Goal: Information Seeking & Learning: Learn about a topic

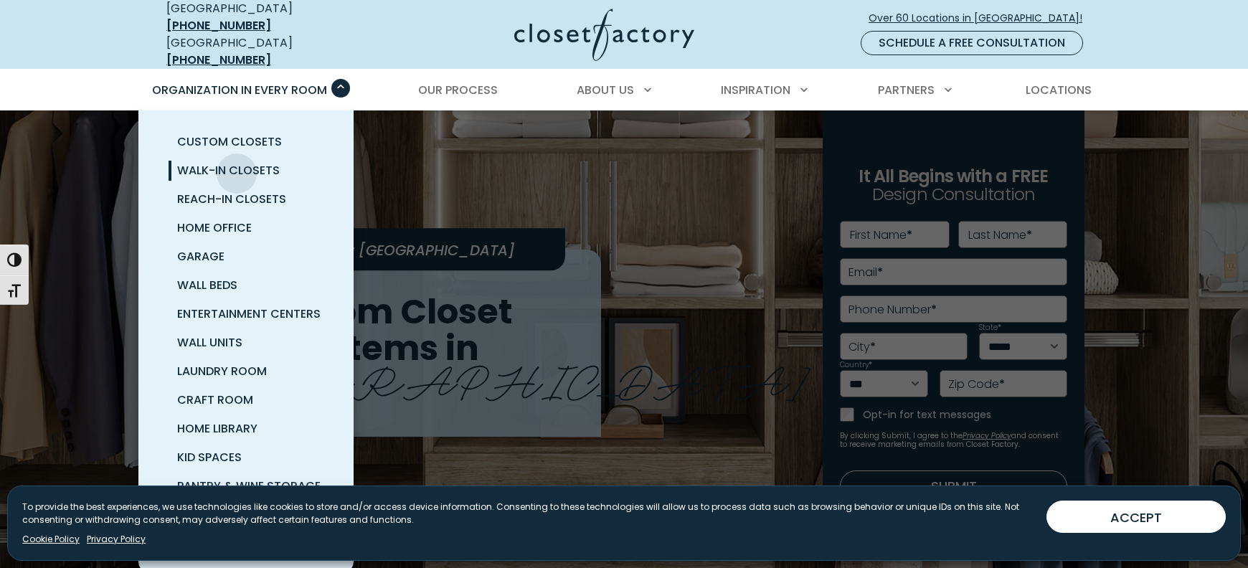
click at [237, 163] on span "Walk-In Closets" at bounding box center [228, 170] width 103 height 17
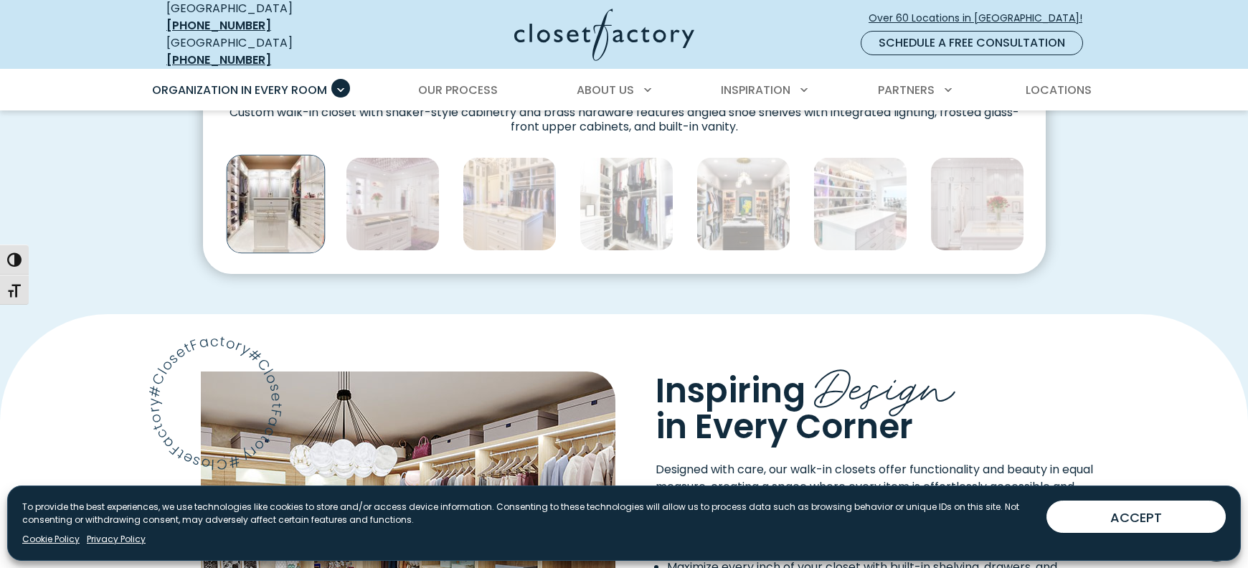
scroll to position [849, 0]
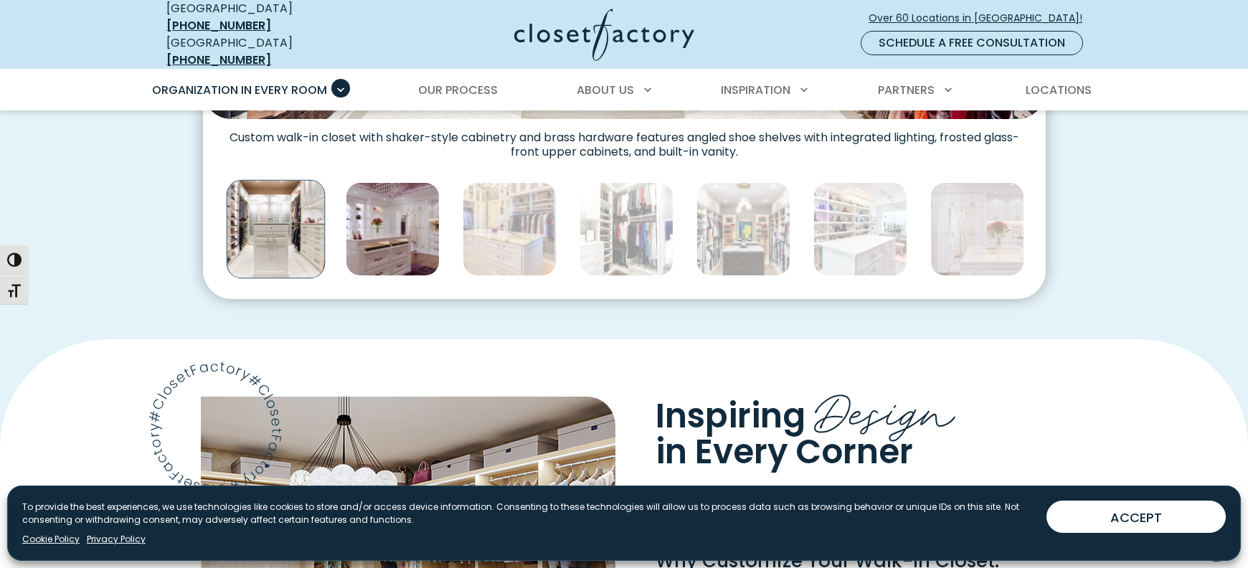
click at [412, 236] on img "Thumbnail Gallery" at bounding box center [393, 229] width 94 height 94
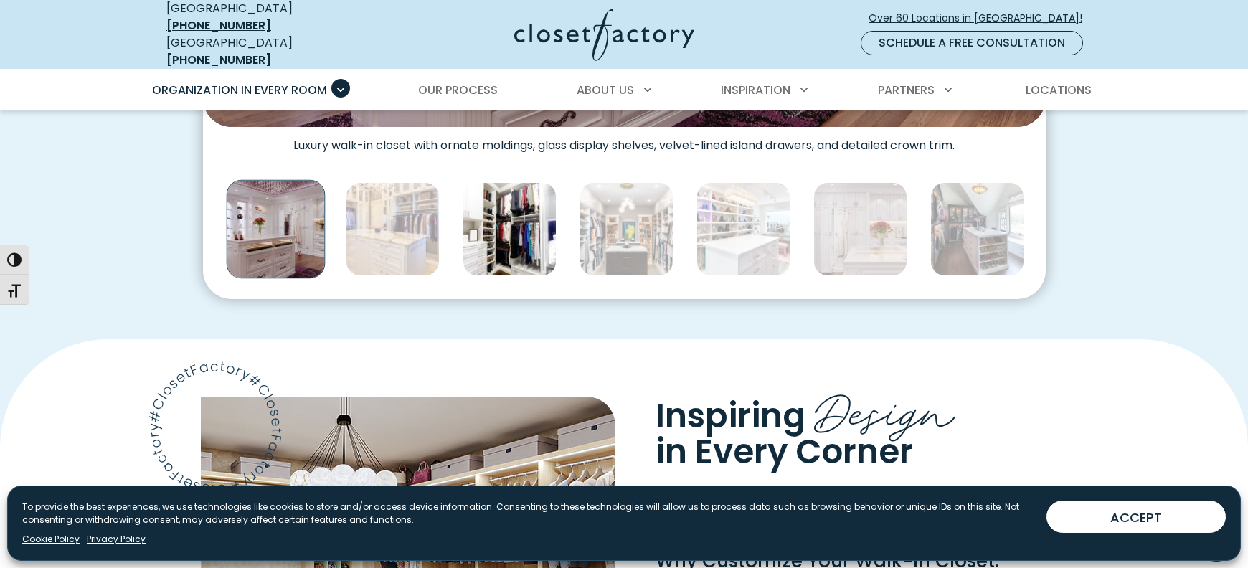
click at [495, 232] on img "Thumbnail Gallery" at bounding box center [510, 229] width 94 height 94
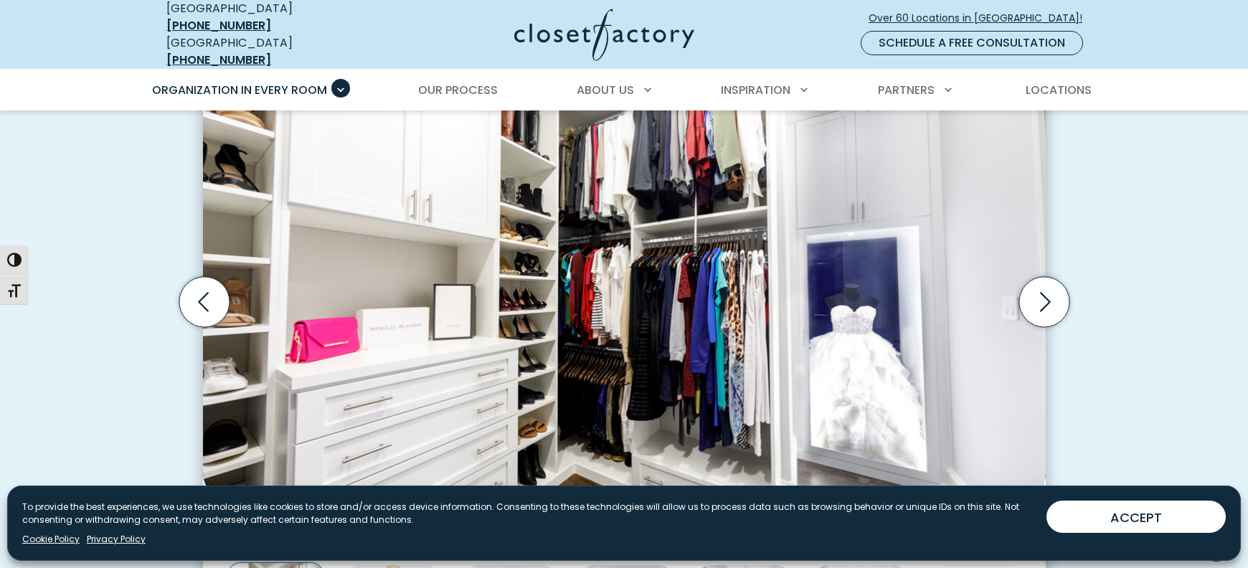
scroll to position [443, 0]
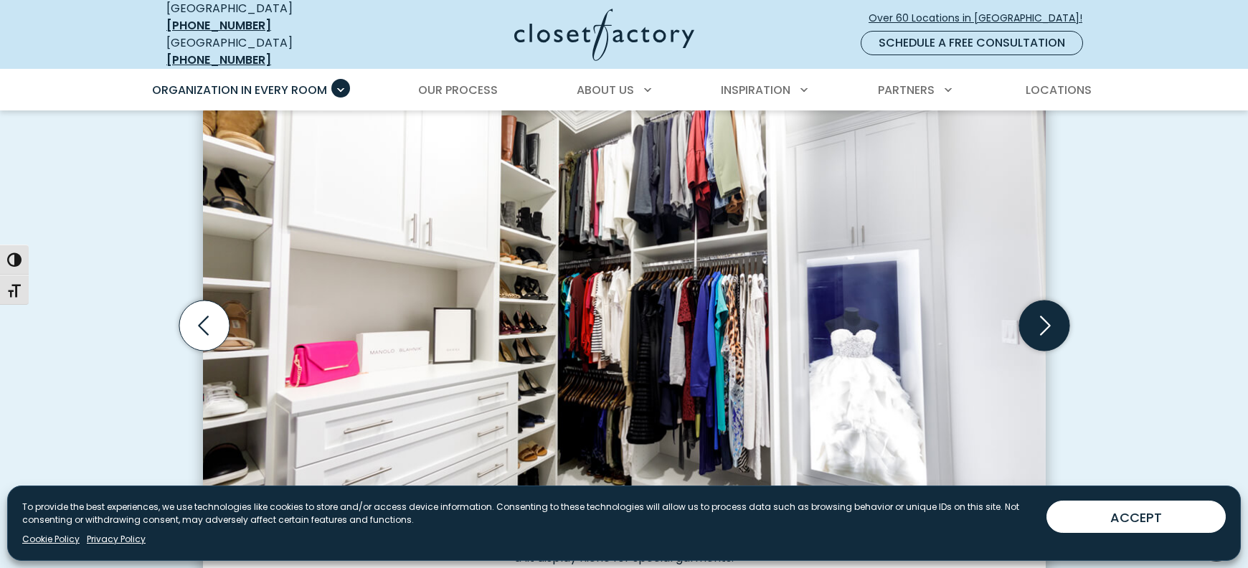
click at [1052, 313] on icon "Next slide" at bounding box center [1044, 326] width 50 height 50
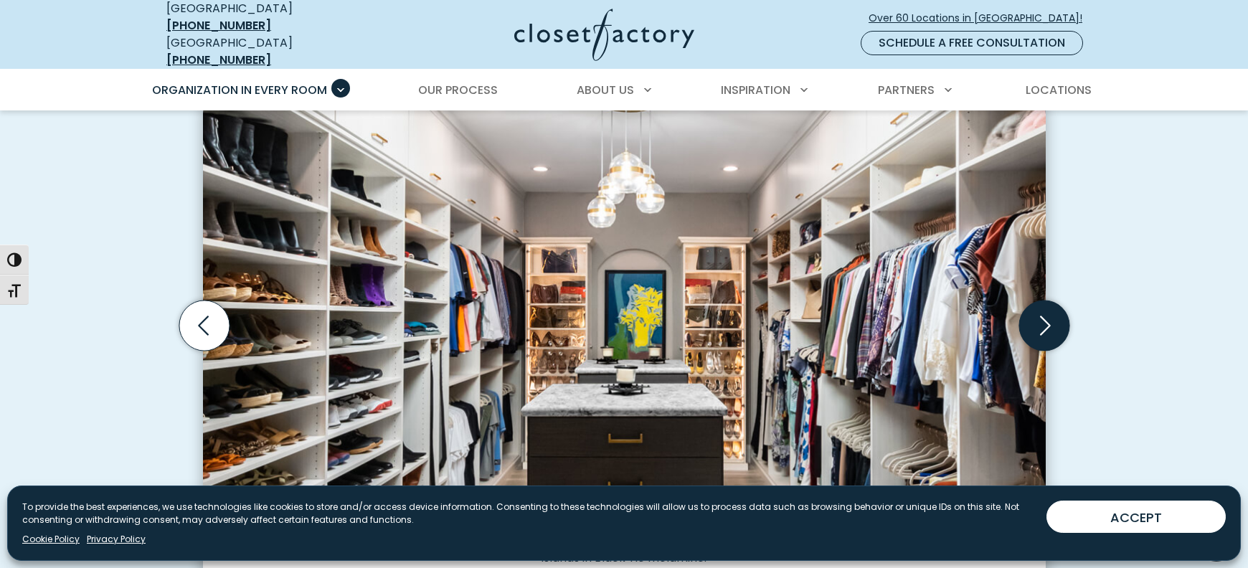
click at [1052, 313] on icon "Next slide" at bounding box center [1044, 326] width 50 height 50
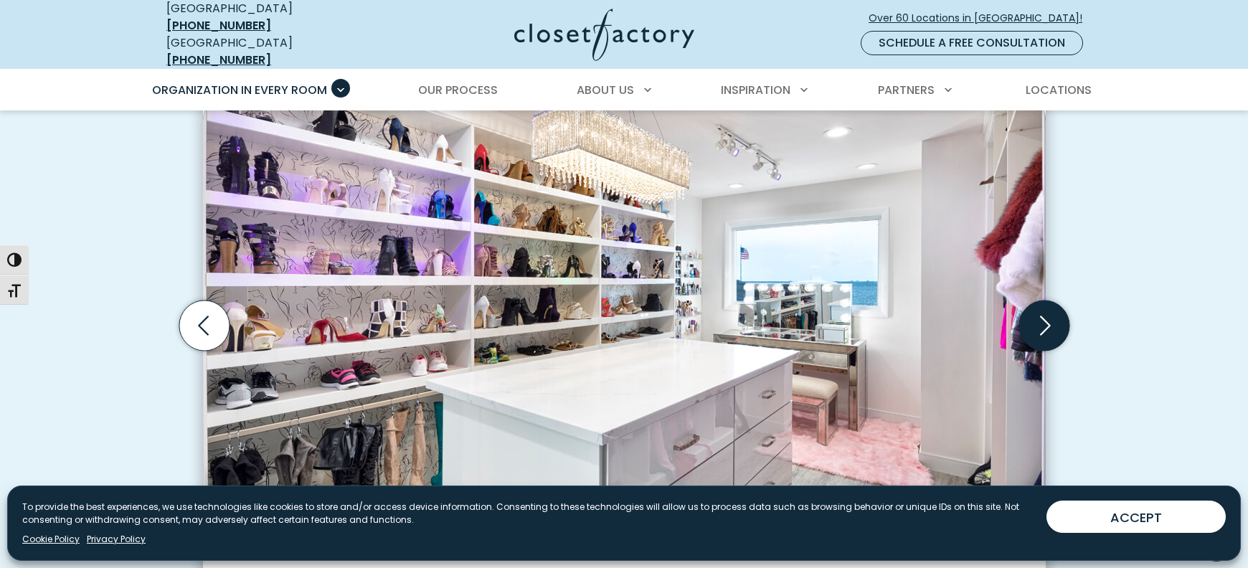
click at [1052, 313] on icon "Next slide" at bounding box center [1044, 326] width 50 height 50
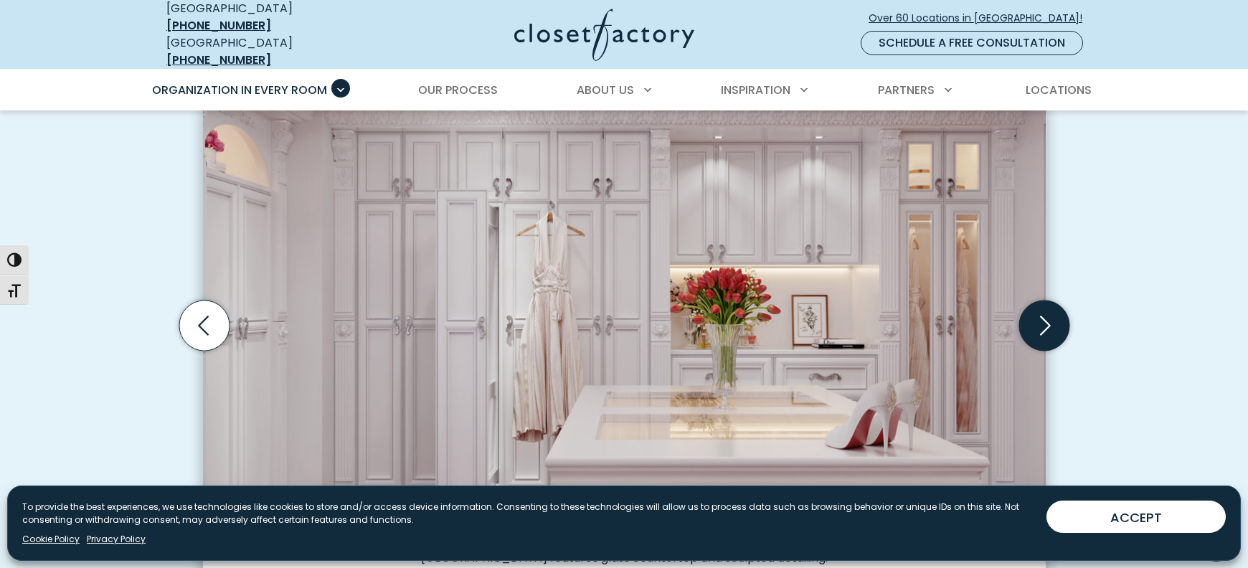
click at [1052, 313] on icon "Next slide" at bounding box center [1044, 326] width 50 height 50
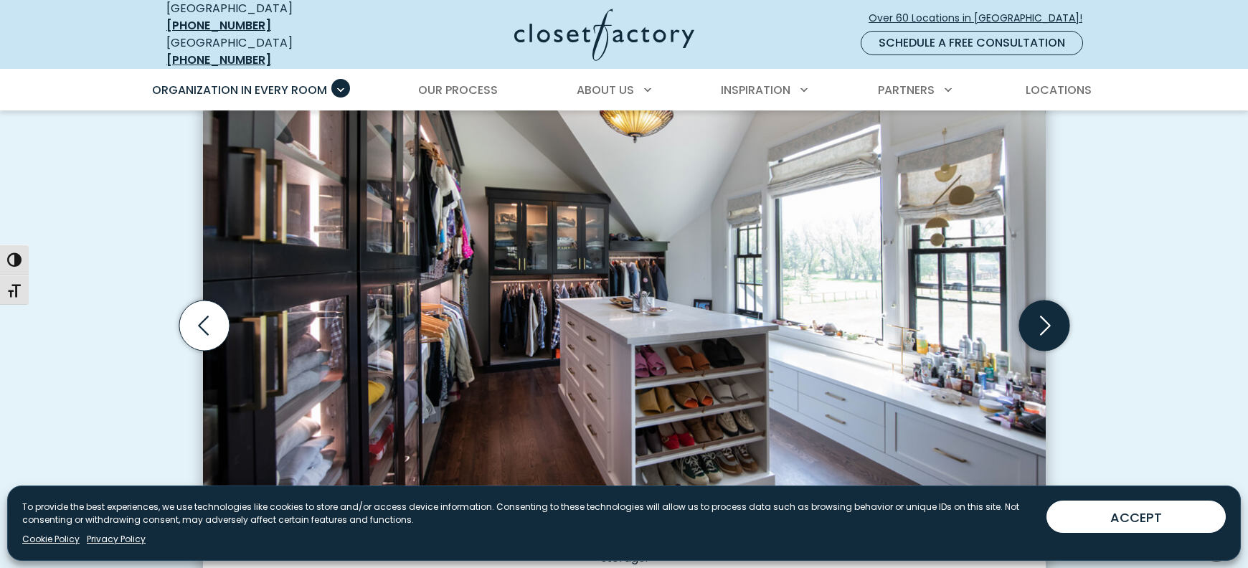
click at [1052, 313] on icon "Next slide" at bounding box center [1044, 326] width 50 height 50
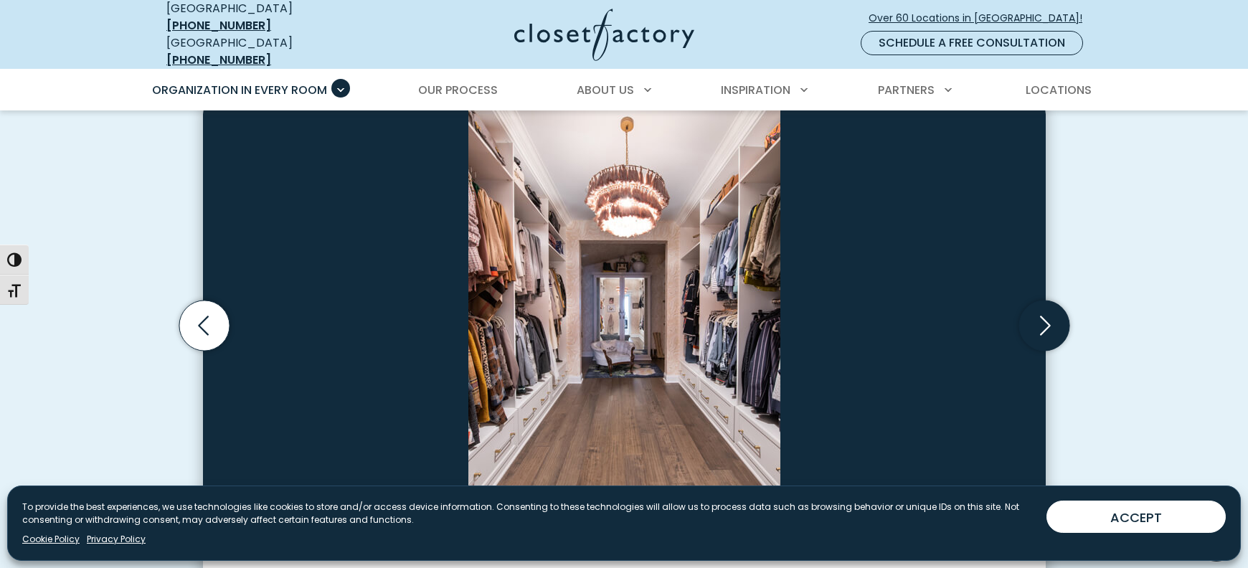
click at [1052, 313] on icon "Next slide" at bounding box center [1044, 326] width 50 height 50
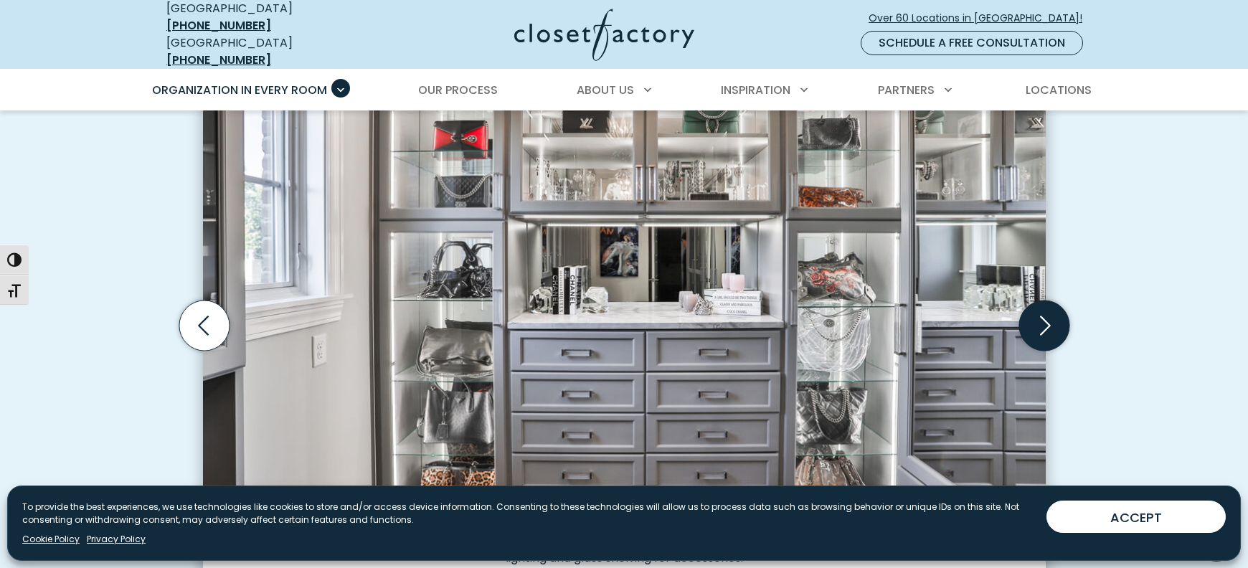
click at [1052, 313] on icon "Next slide" at bounding box center [1044, 326] width 50 height 50
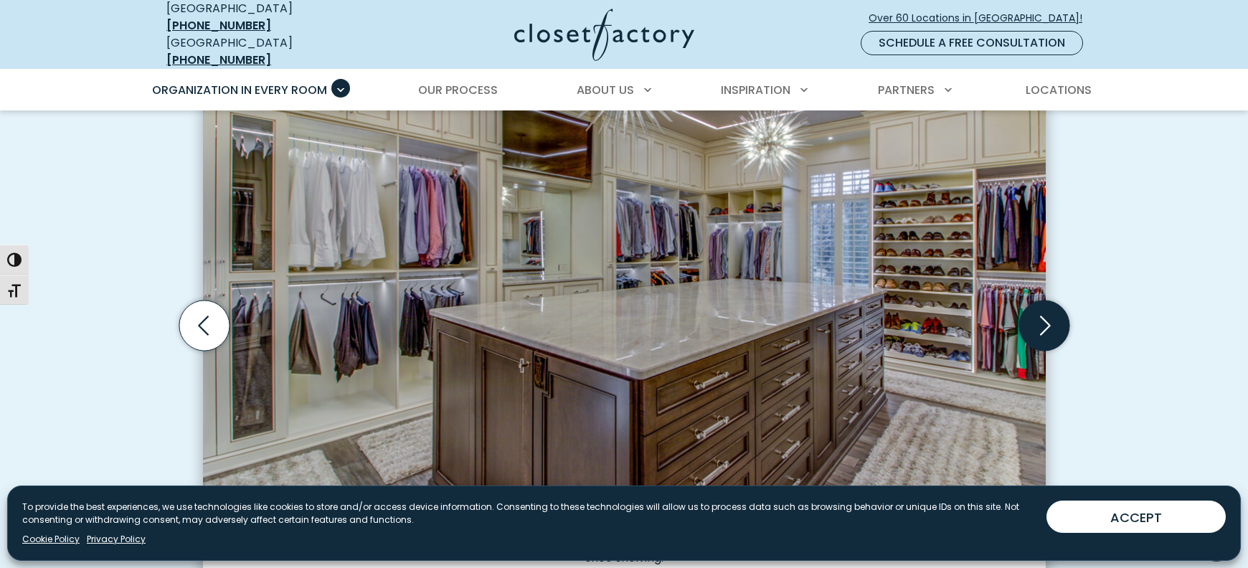
click at [1052, 313] on icon "Next slide" at bounding box center [1044, 326] width 50 height 50
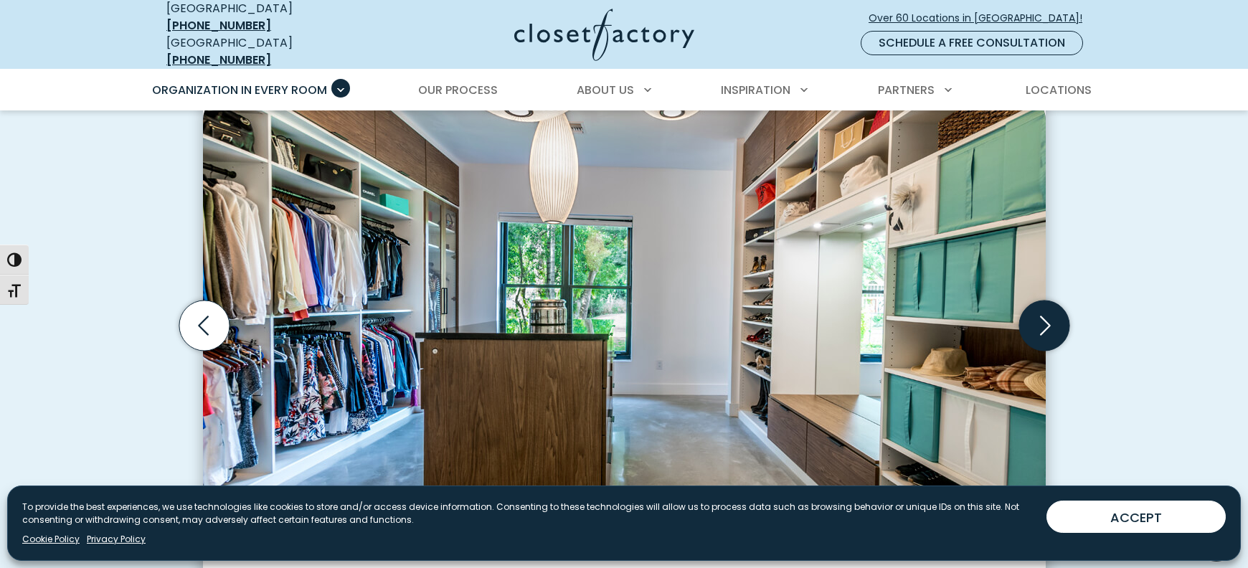
click at [1052, 313] on icon "Next slide" at bounding box center [1044, 326] width 50 height 50
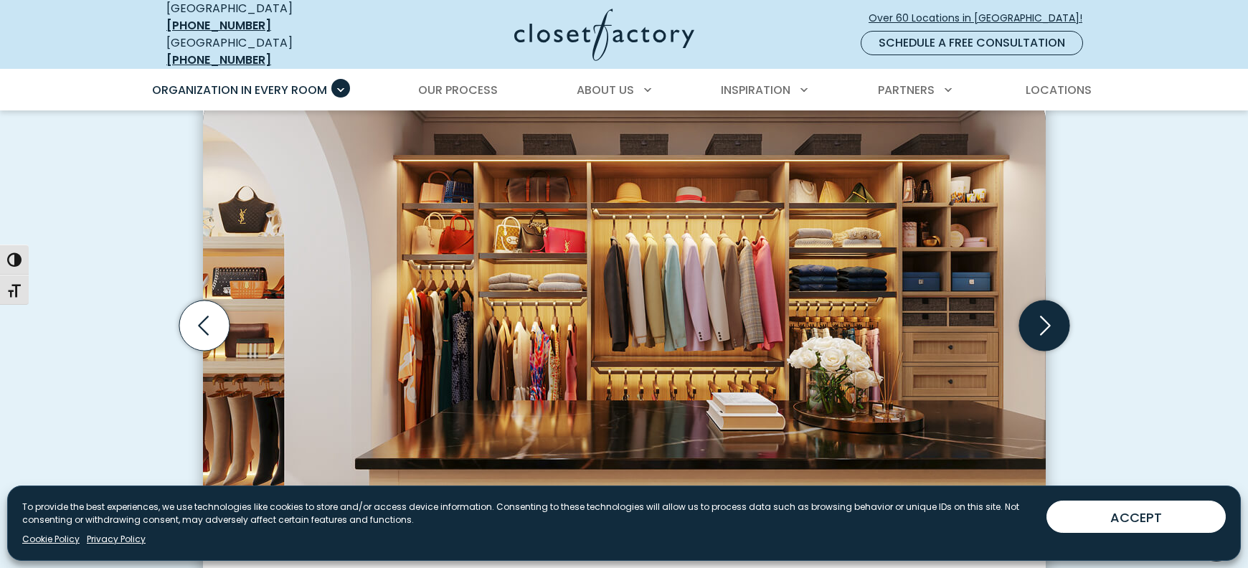
click at [1052, 313] on icon "Next slide" at bounding box center [1044, 326] width 50 height 50
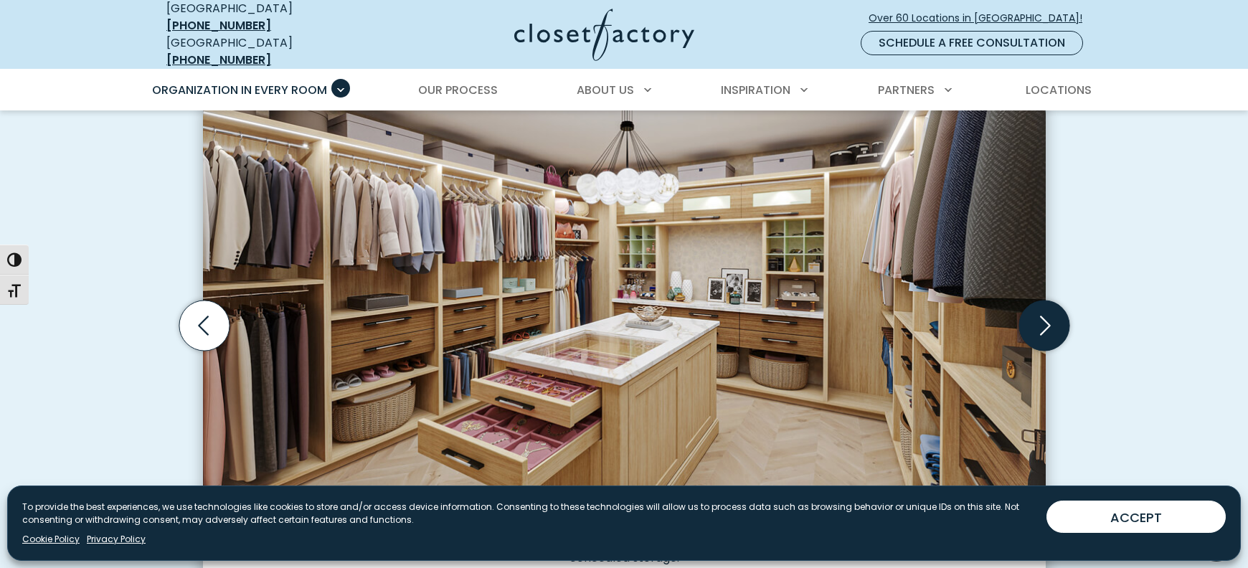
click at [1052, 313] on icon "Next slide" at bounding box center [1044, 326] width 50 height 50
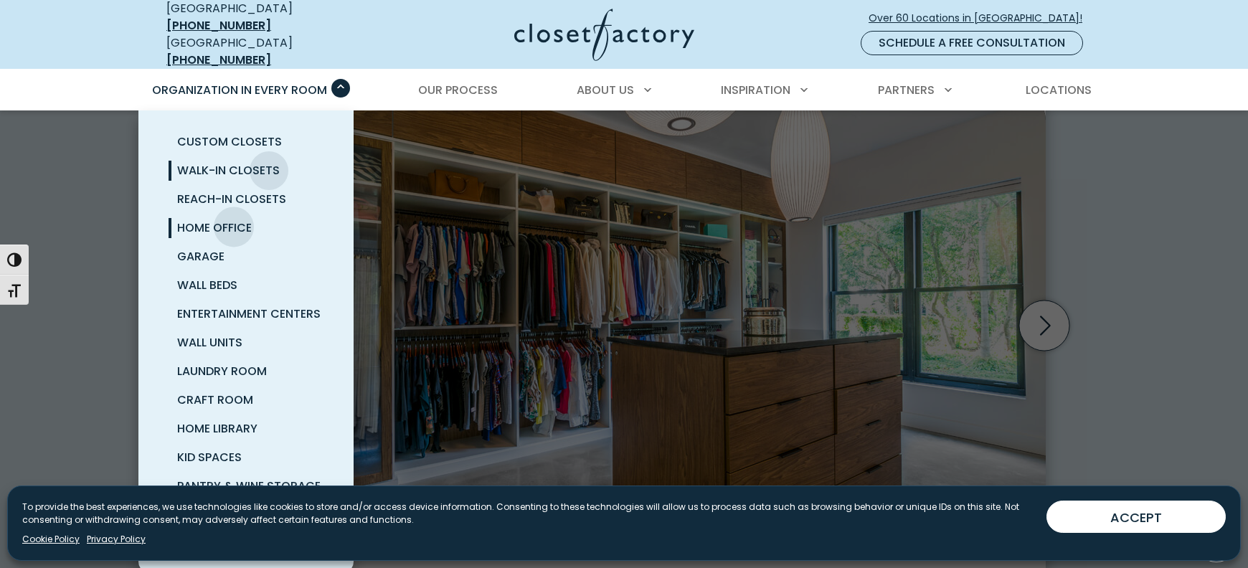
click at [235, 220] on span "Home Office" at bounding box center [214, 228] width 75 height 17
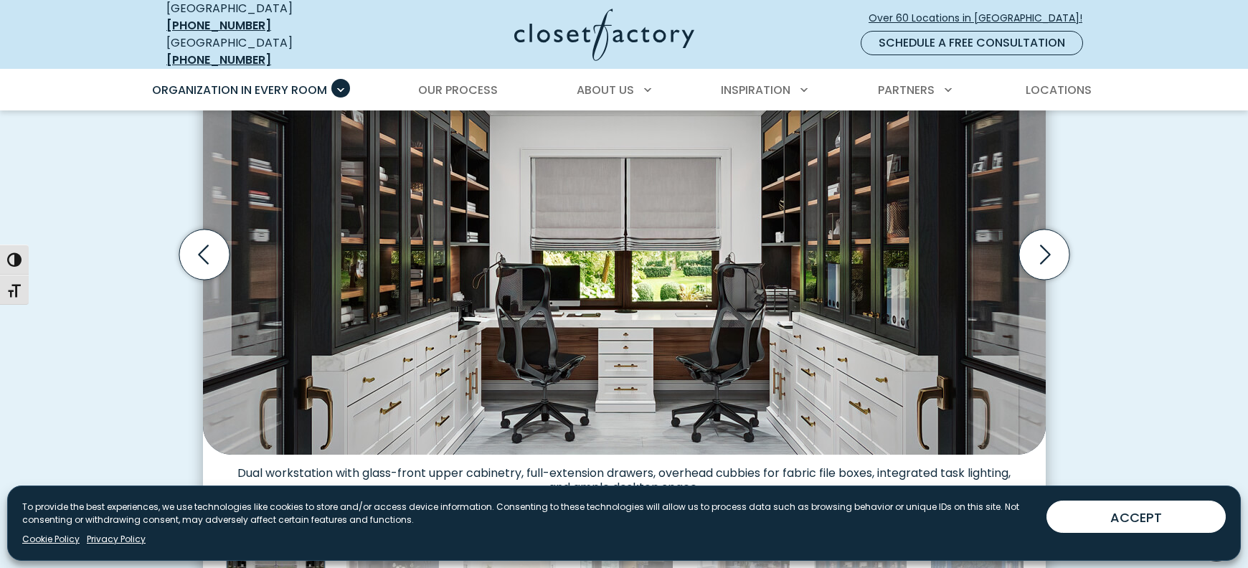
scroll to position [511, 0]
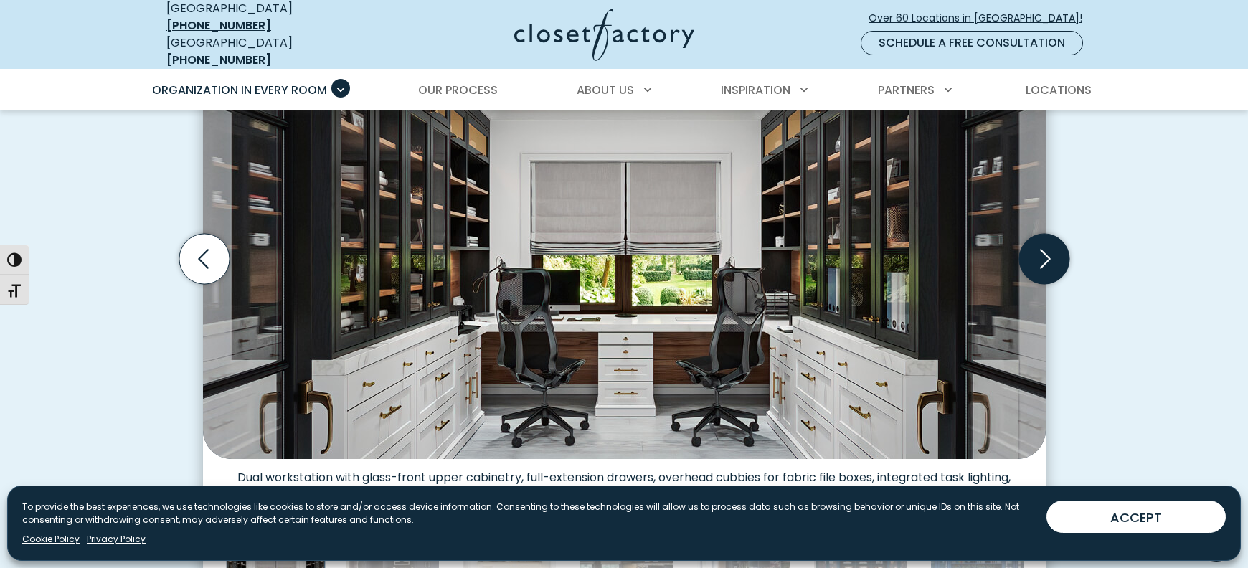
click at [1050, 260] on icon "Next slide" at bounding box center [1044, 259] width 50 height 50
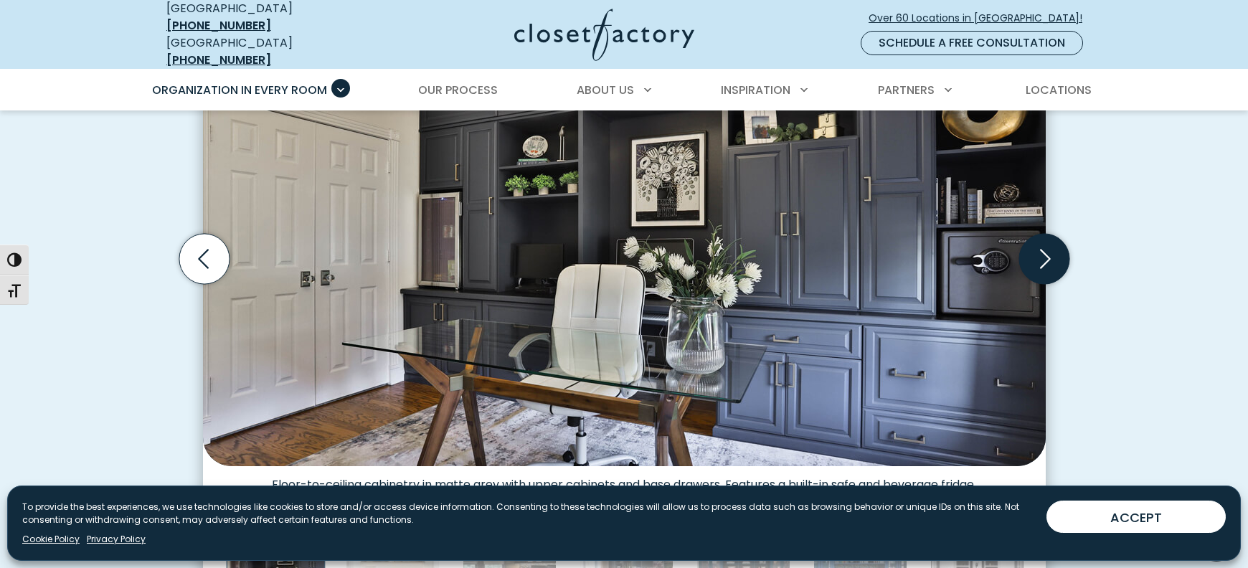
click at [1050, 260] on icon "Next slide" at bounding box center [1044, 259] width 50 height 50
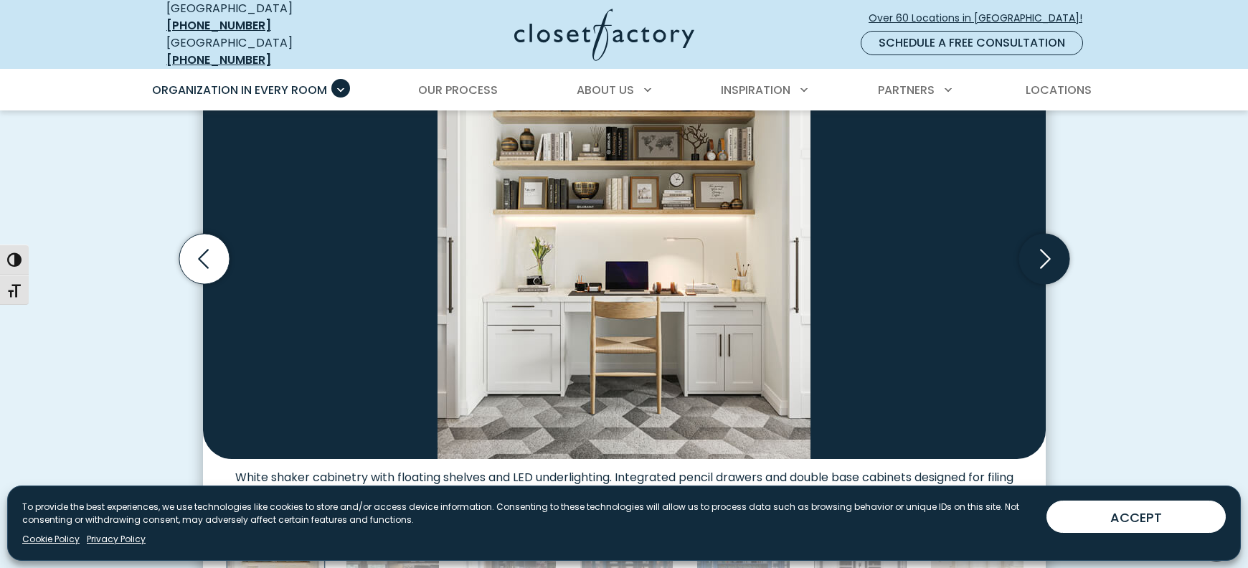
click at [1050, 260] on icon "Next slide" at bounding box center [1044, 259] width 50 height 50
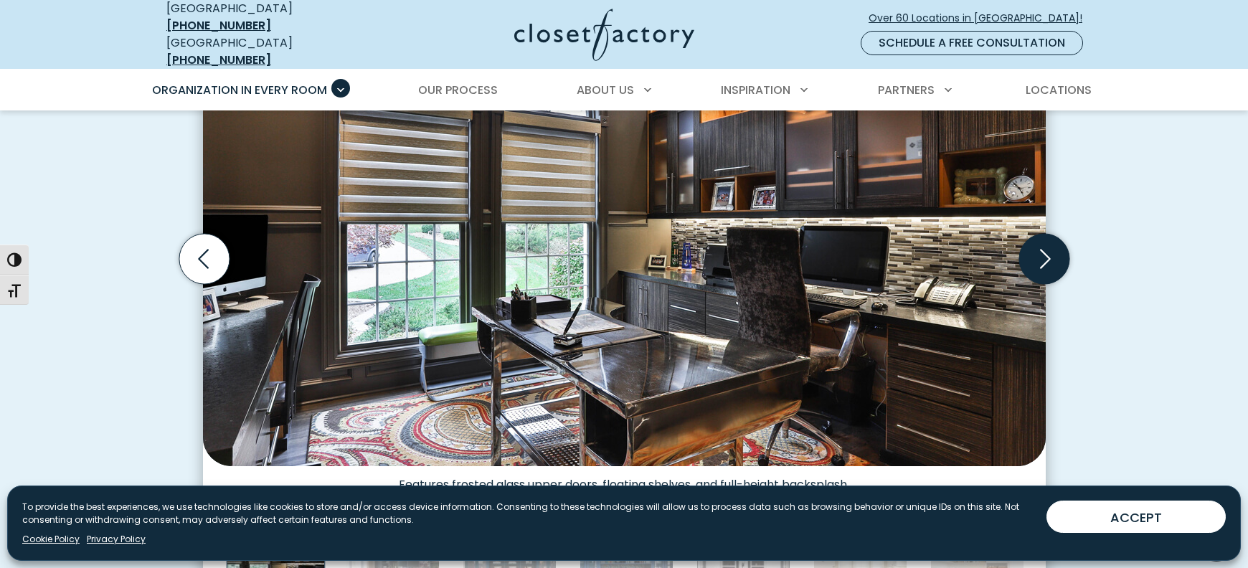
click at [1050, 260] on icon "Next slide" at bounding box center [1044, 259] width 50 height 50
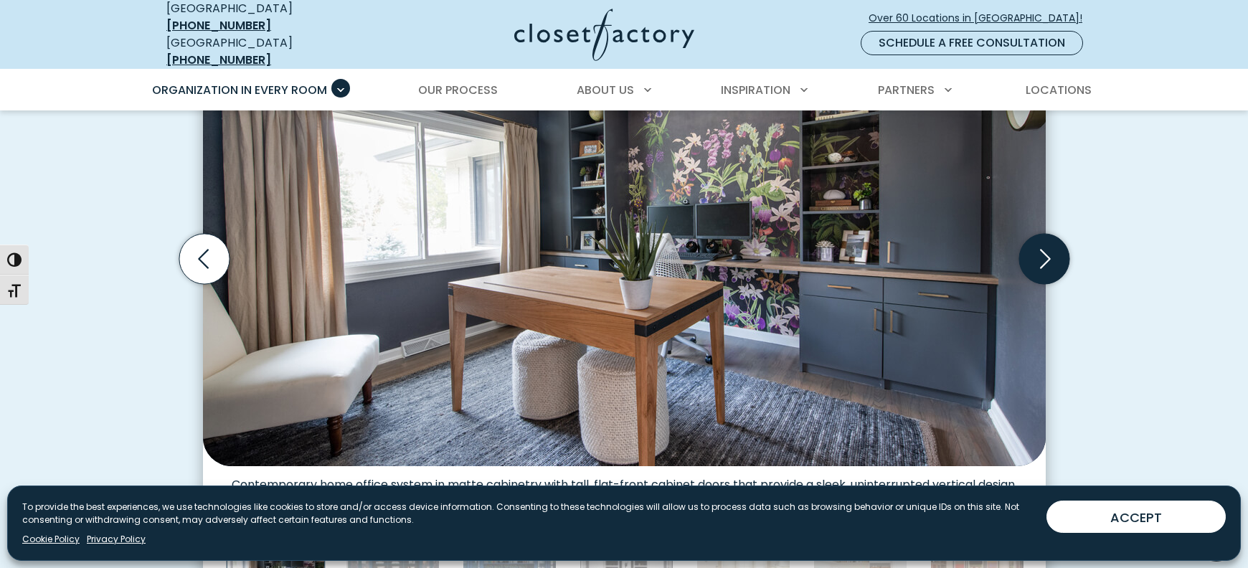
click at [1050, 260] on icon "Next slide" at bounding box center [1044, 259] width 50 height 50
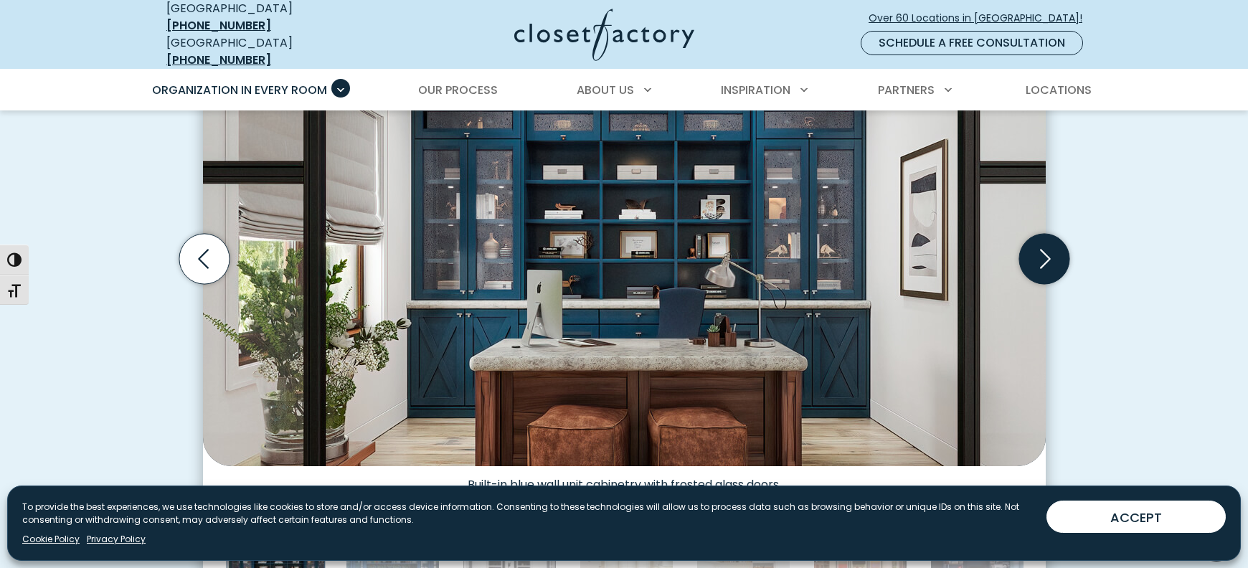
click at [1050, 260] on icon "Next slide" at bounding box center [1044, 259] width 50 height 50
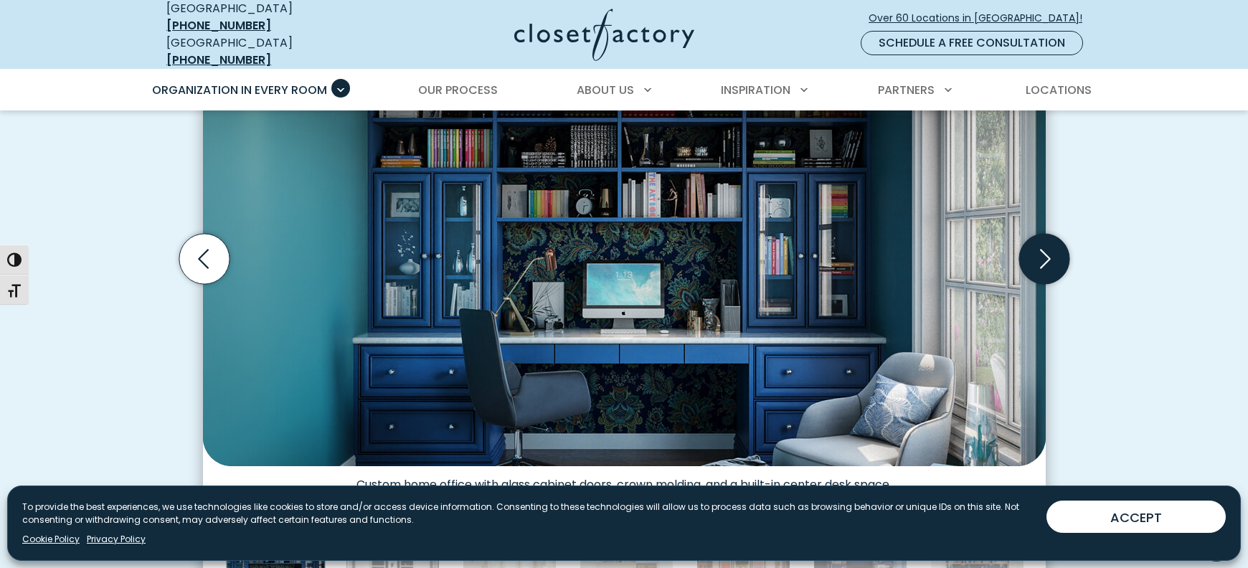
click at [1050, 260] on icon "Next slide" at bounding box center [1044, 259] width 50 height 50
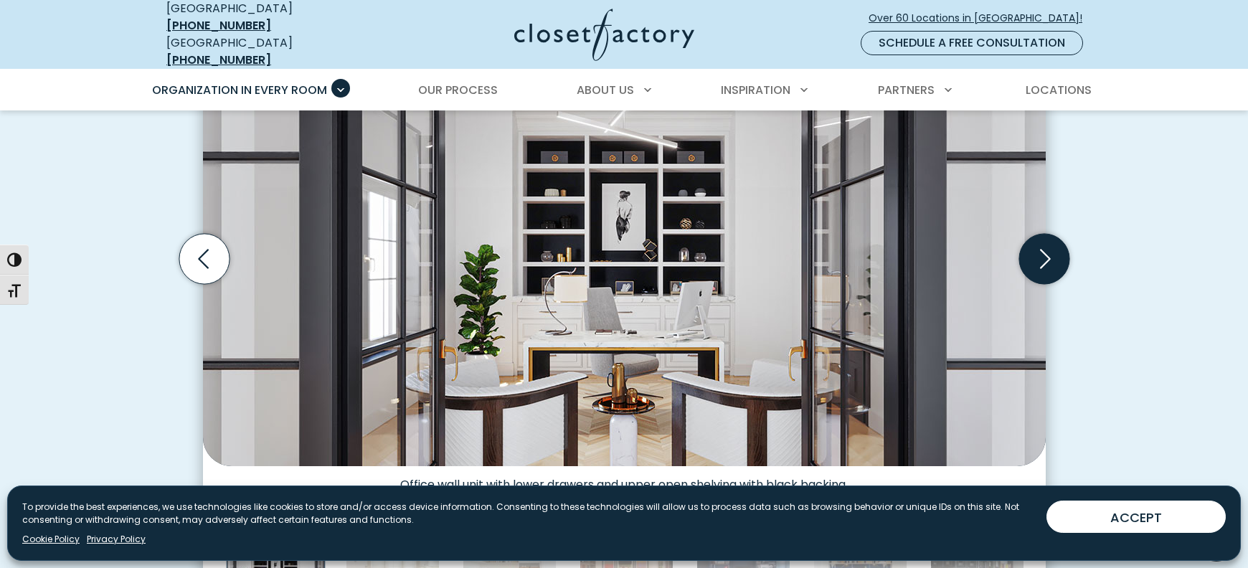
click at [1050, 260] on icon "Next slide" at bounding box center [1044, 259] width 50 height 50
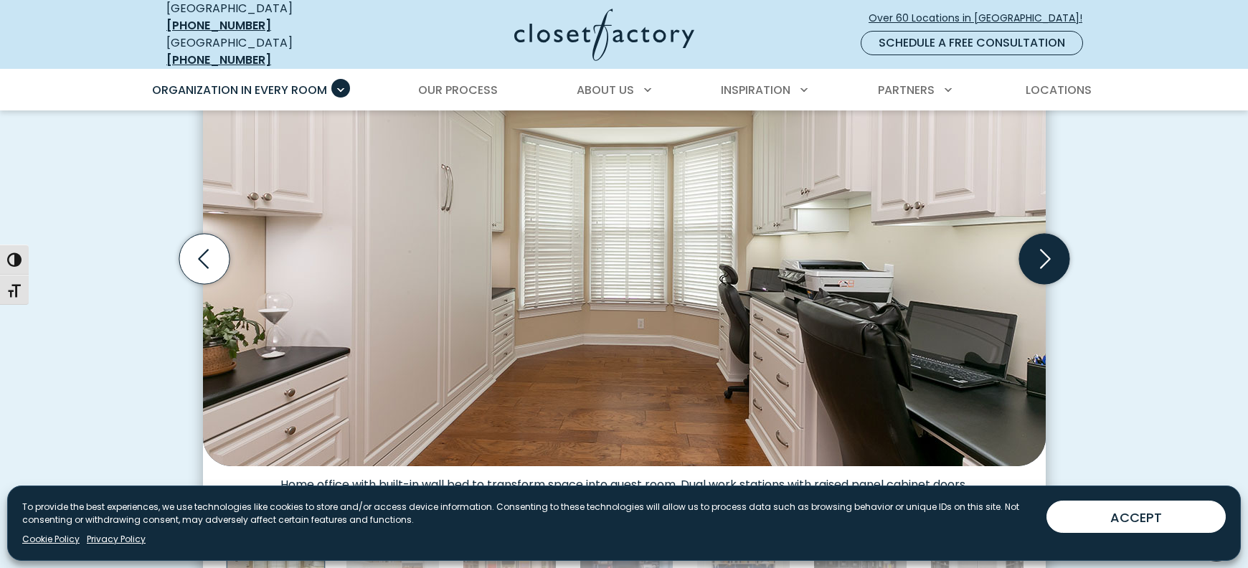
click at [1050, 260] on icon "Next slide" at bounding box center [1044, 259] width 50 height 50
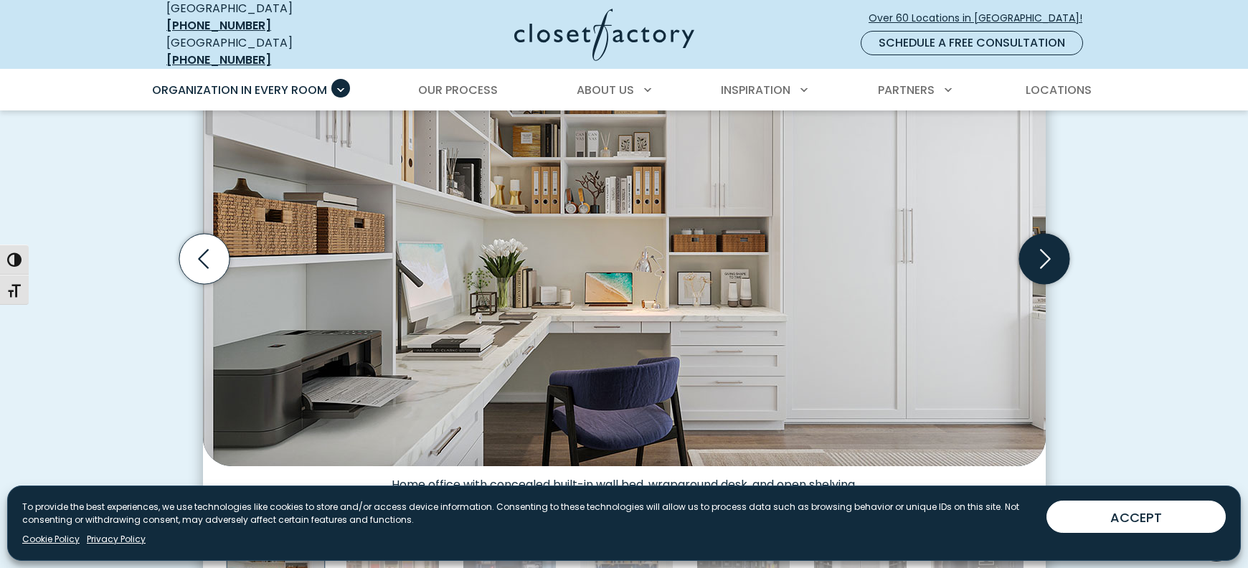
click at [1050, 260] on icon "Next slide" at bounding box center [1044, 259] width 50 height 50
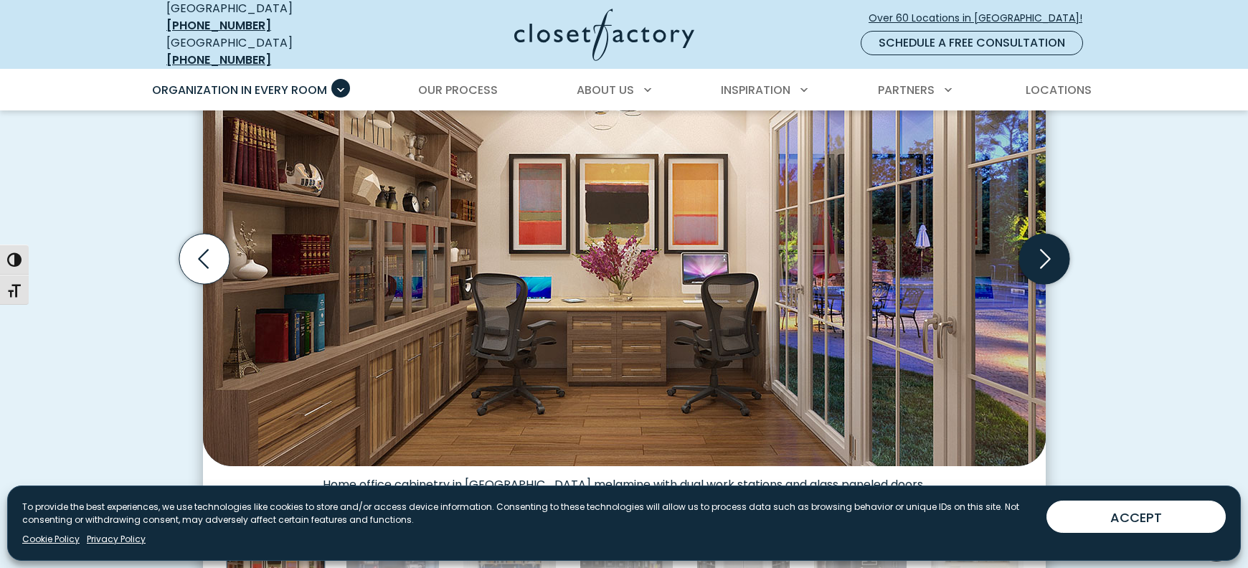
click at [1050, 260] on icon "Next slide" at bounding box center [1044, 259] width 50 height 50
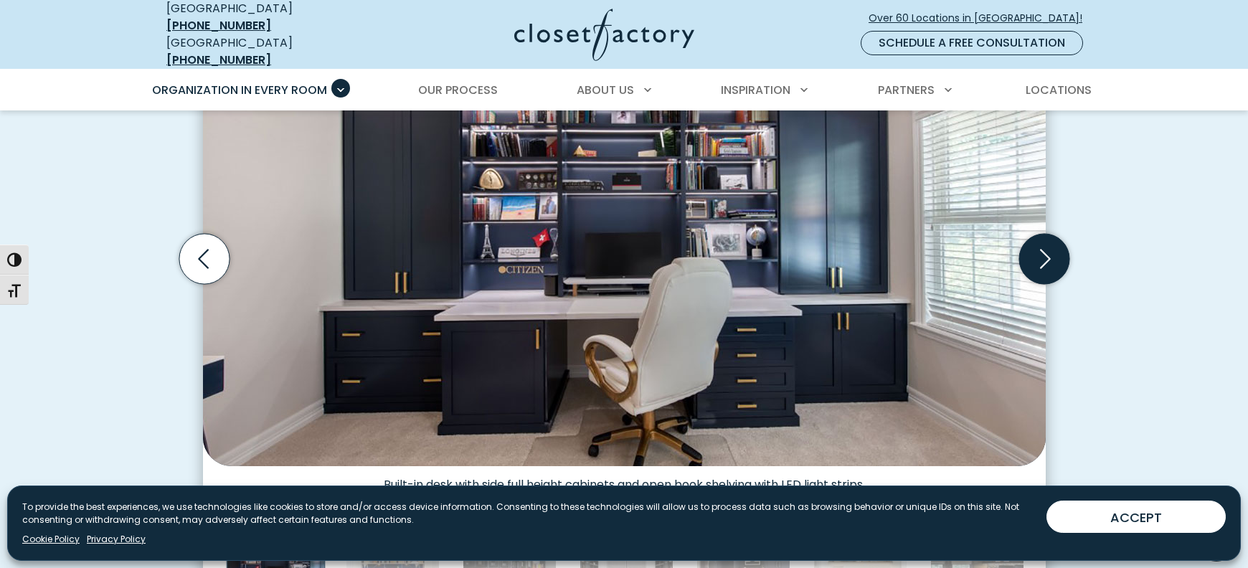
click at [1050, 260] on icon "Next slide" at bounding box center [1044, 259] width 50 height 50
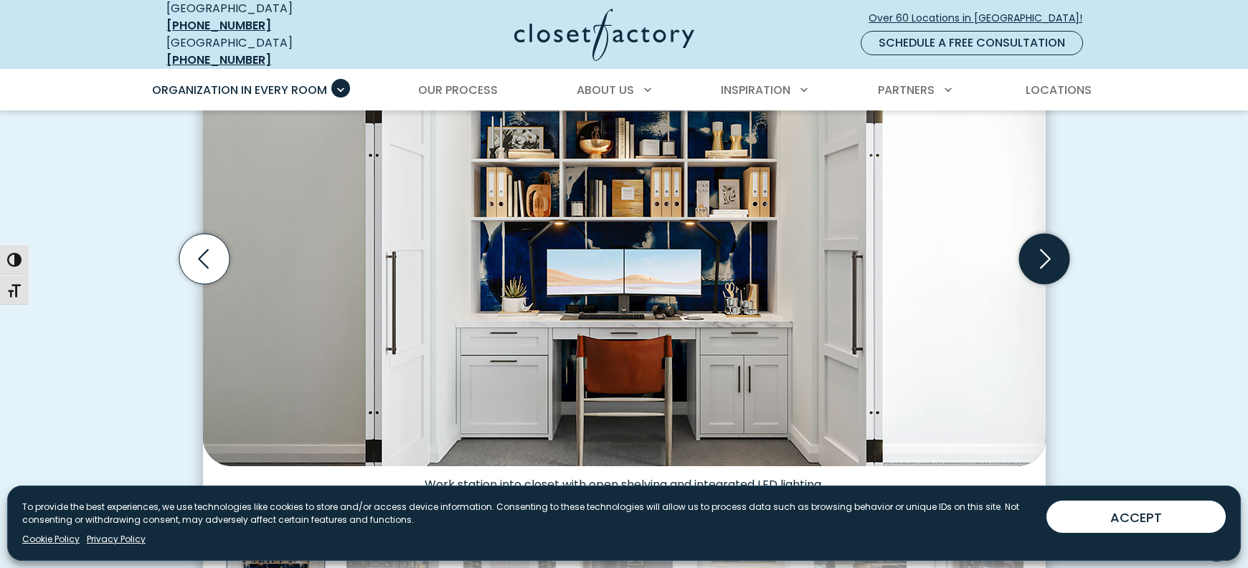
click at [1050, 260] on icon "Next slide" at bounding box center [1044, 259] width 50 height 50
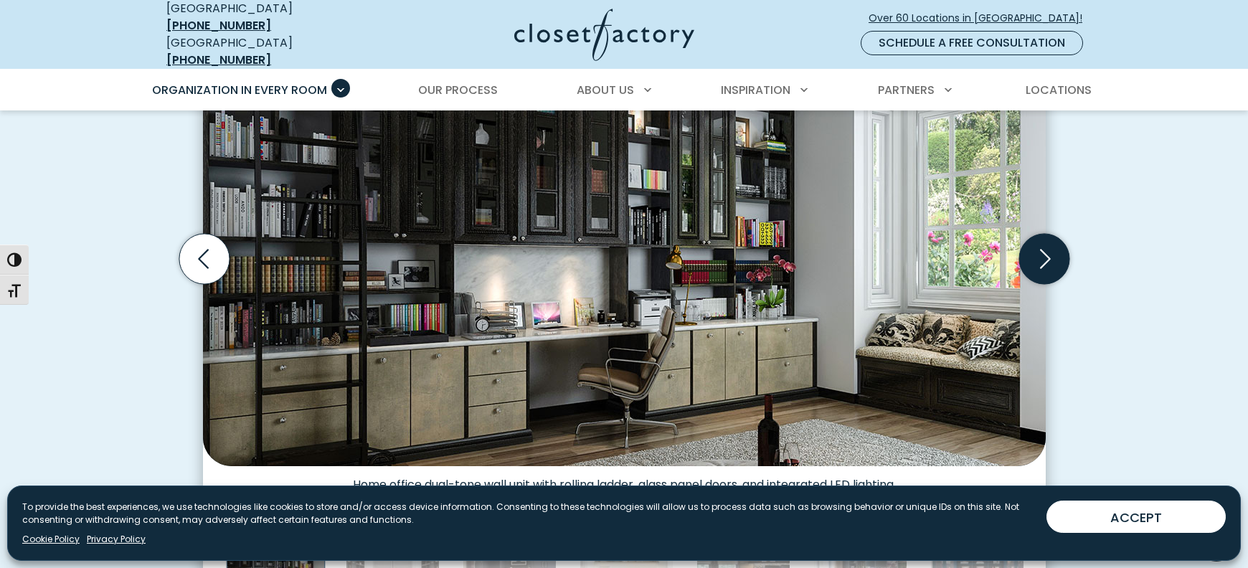
click at [1050, 260] on icon "Next slide" at bounding box center [1044, 259] width 50 height 50
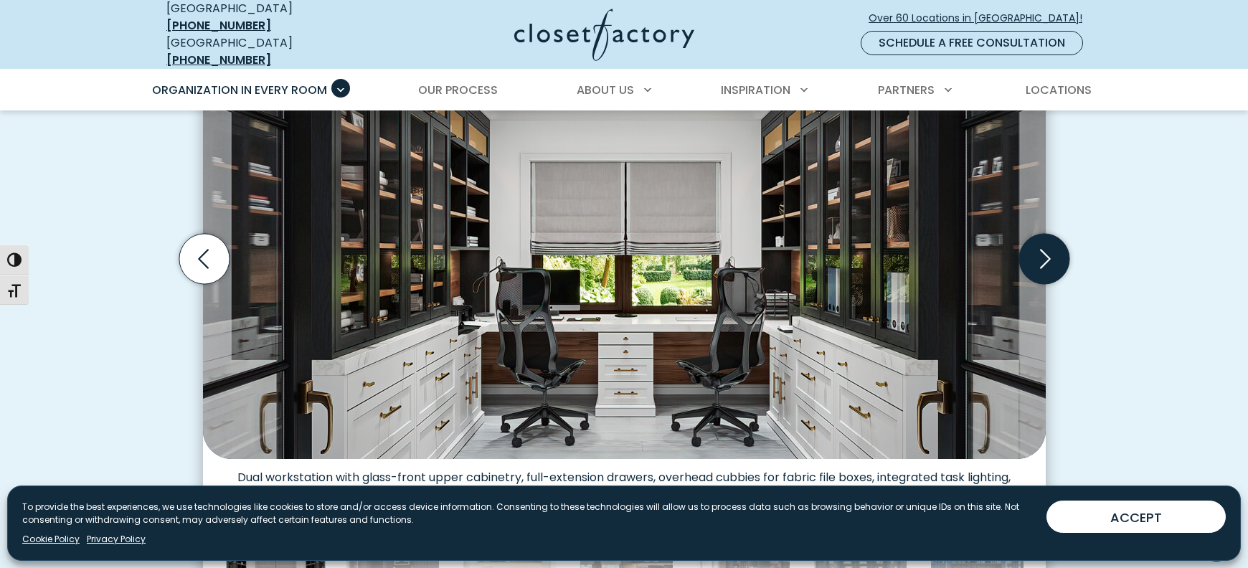
click at [1050, 260] on icon "Next slide" at bounding box center [1044, 259] width 50 height 50
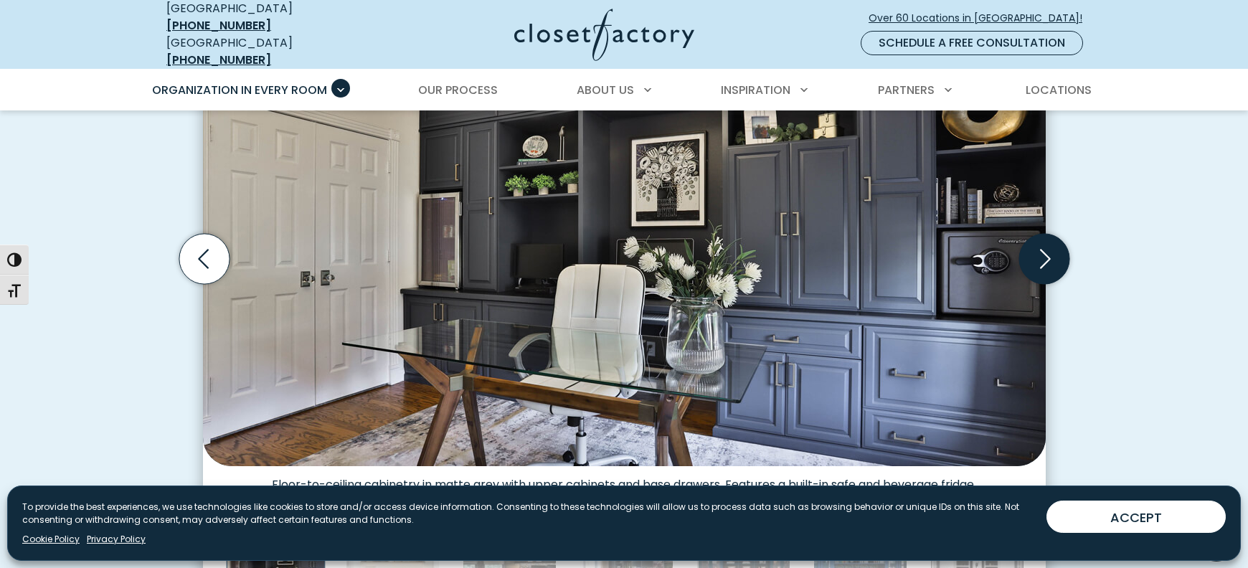
click at [1050, 260] on icon "Next slide" at bounding box center [1044, 259] width 50 height 50
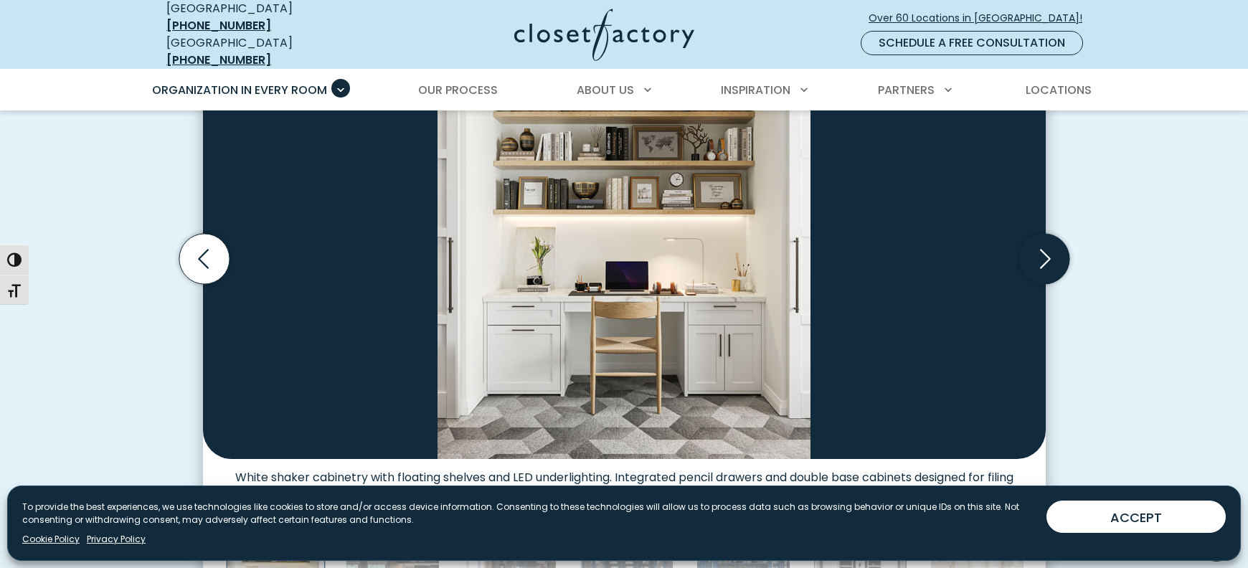
click at [1050, 260] on icon "Next slide" at bounding box center [1044, 259] width 50 height 50
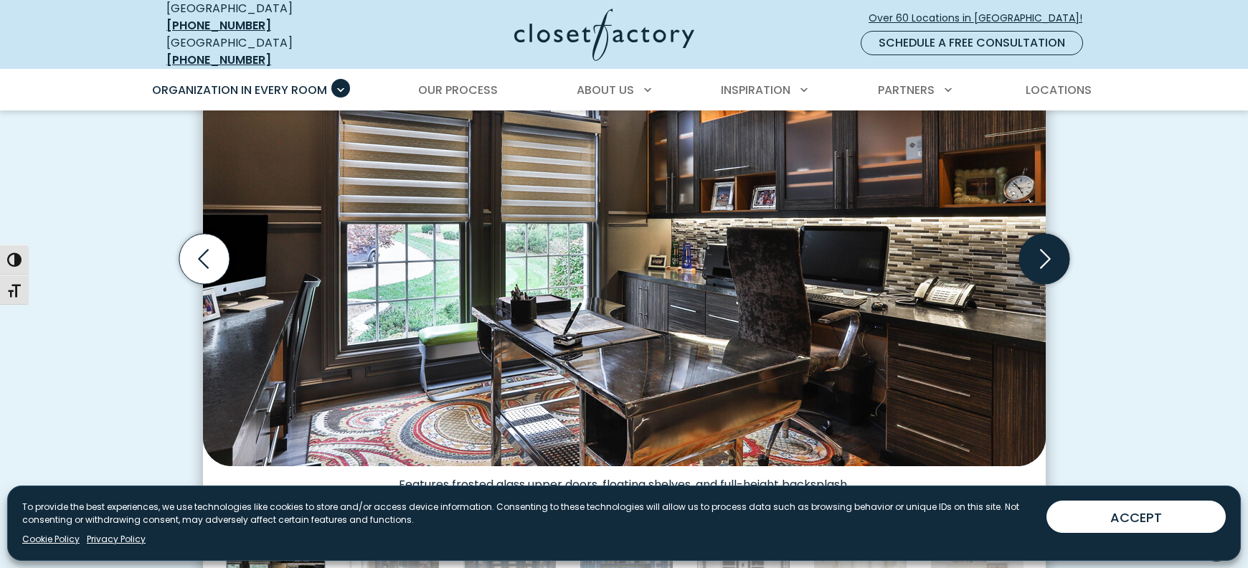
click at [1050, 260] on icon "Next slide" at bounding box center [1044, 259] width 50 height 50
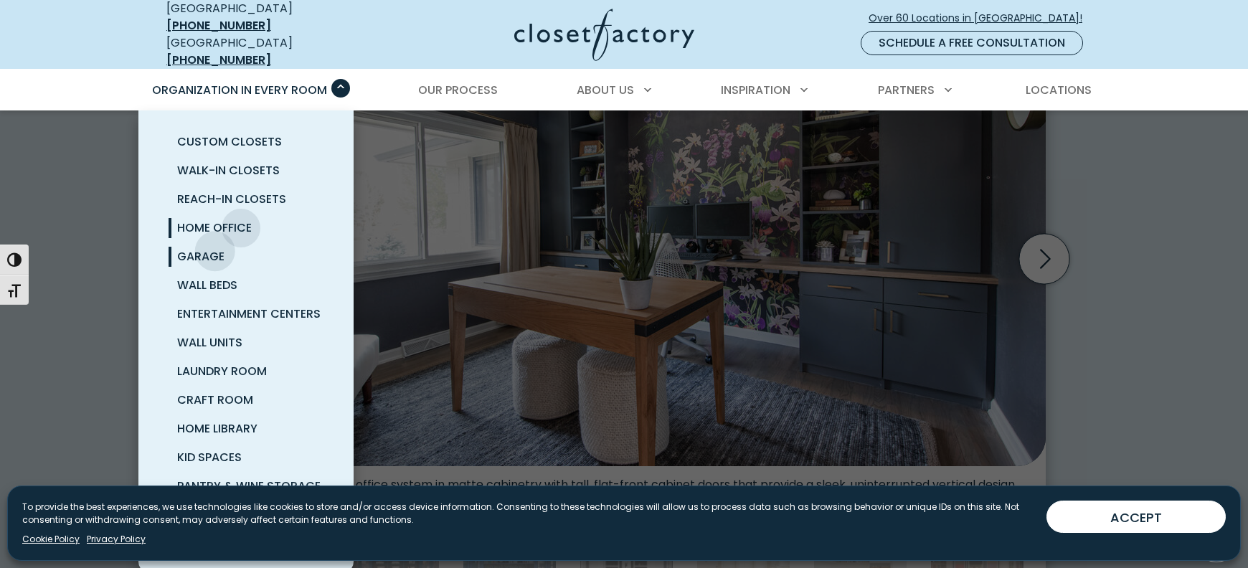
click at [213, 248] on span "Garage" at bounding box center [200, 256] width 47 height 17
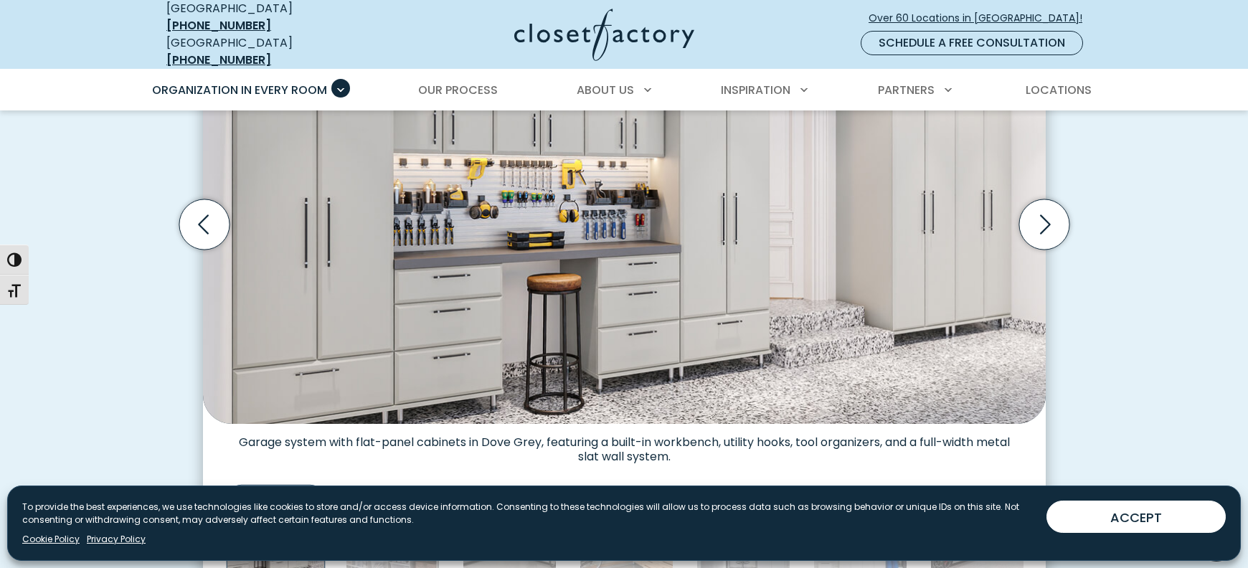
scroll to position [543, 0]
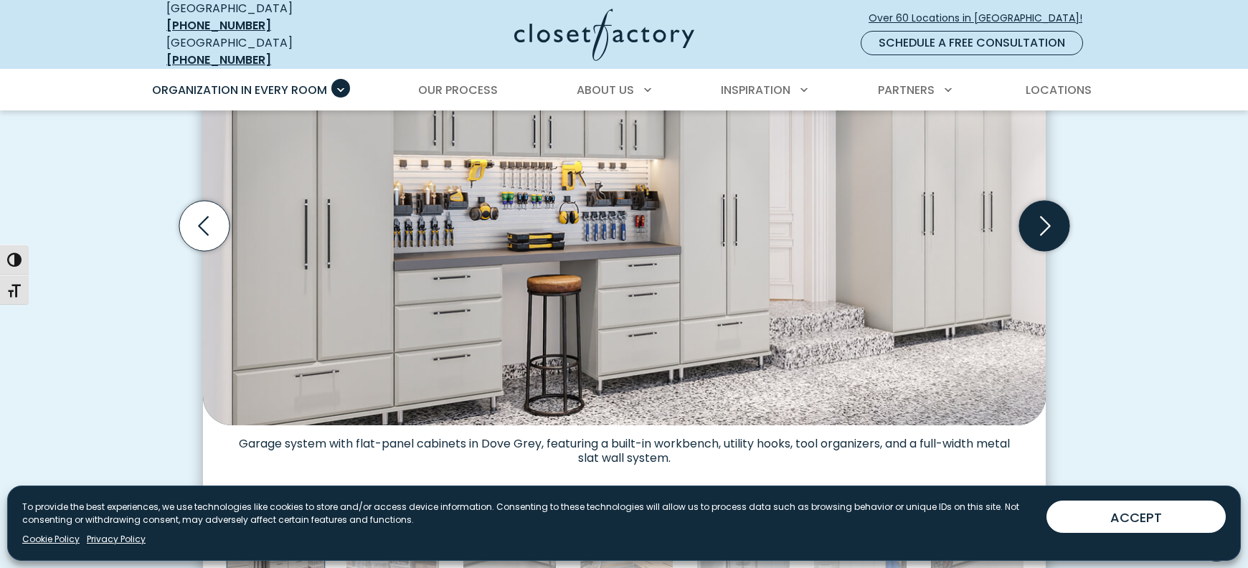
click at [1054, 221] on icon "Next slide" at bounding box center [1044, 226] width 50 height 50
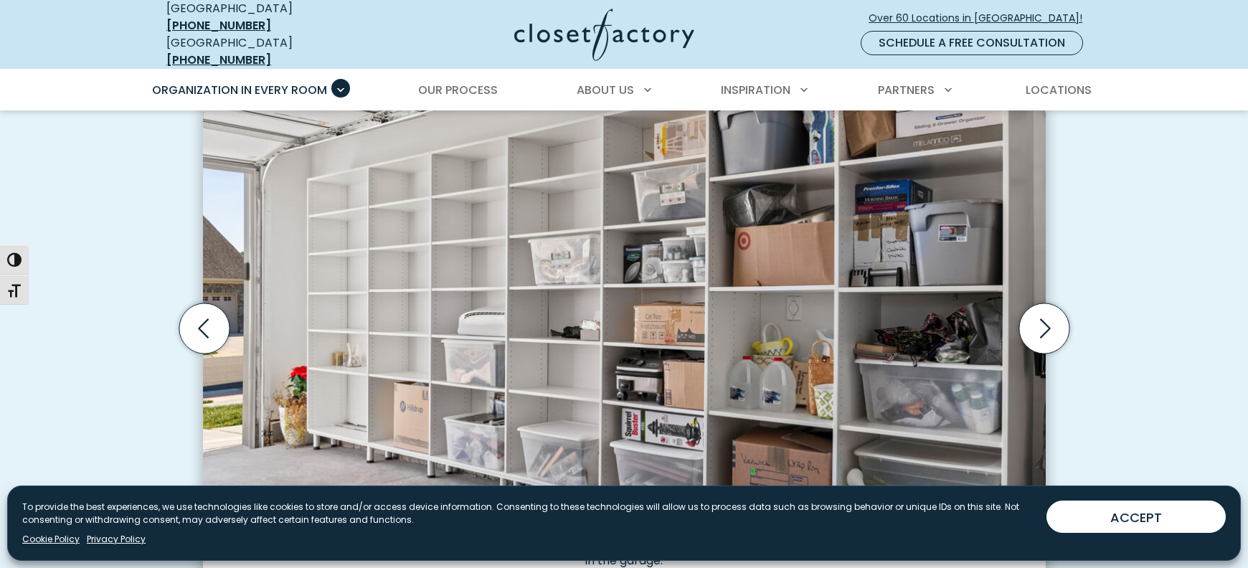
scroll to position [443, 0]
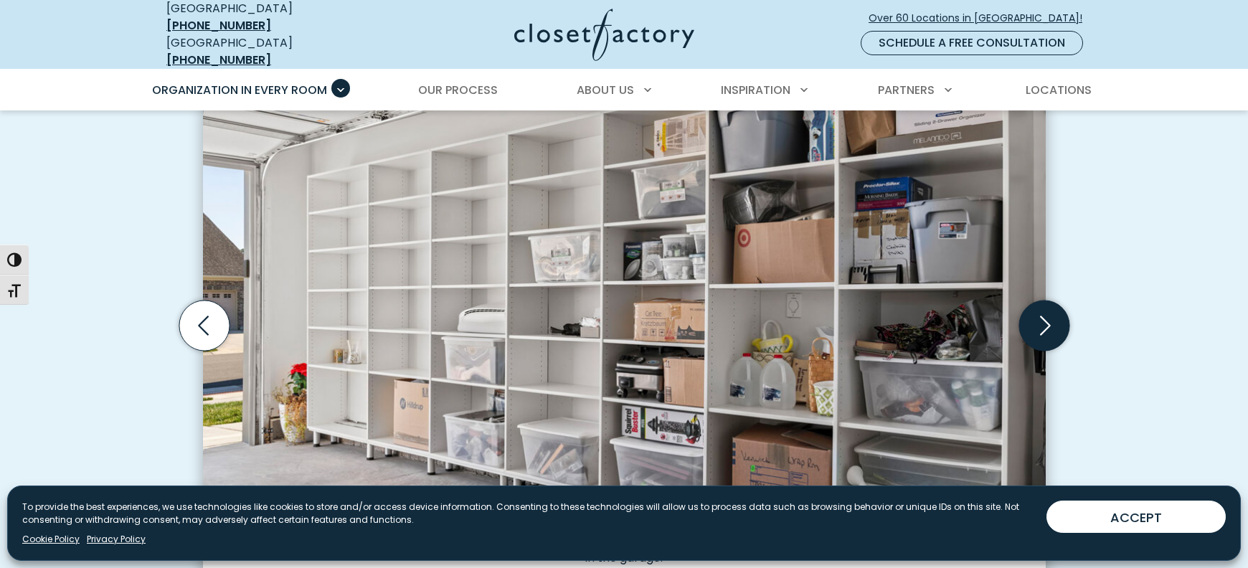
click at [1038, 320] on icon "Next slide" at bounding box center [1044, 326] width 50 height 50
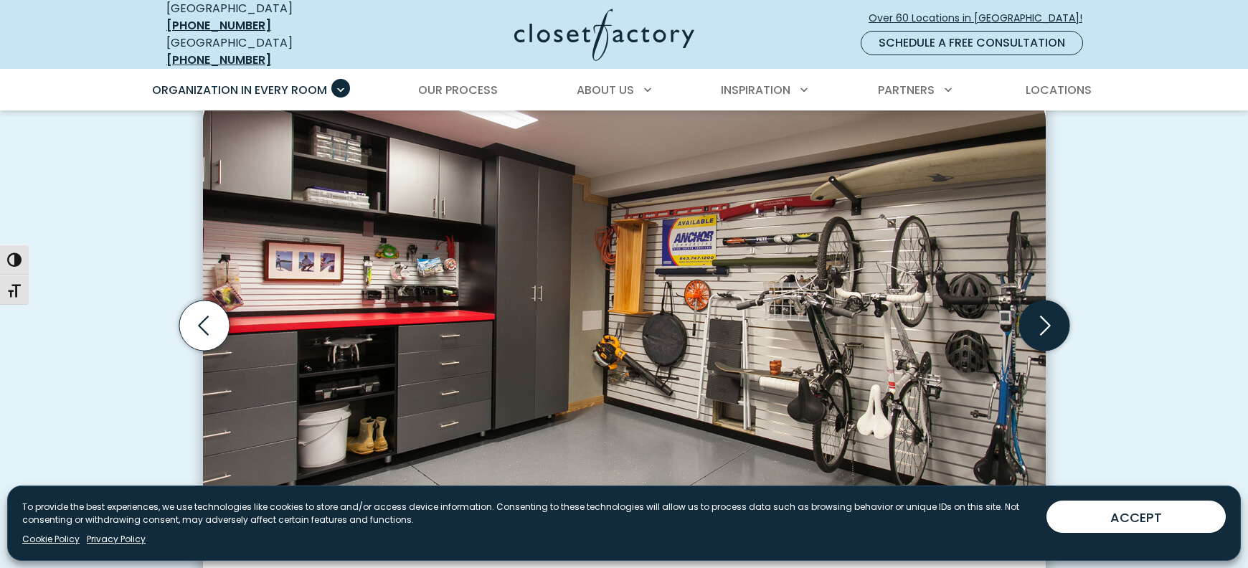
click at [1038, 320] on icon "Next slide" at bounding box center [1044, 326] width 50 height 50
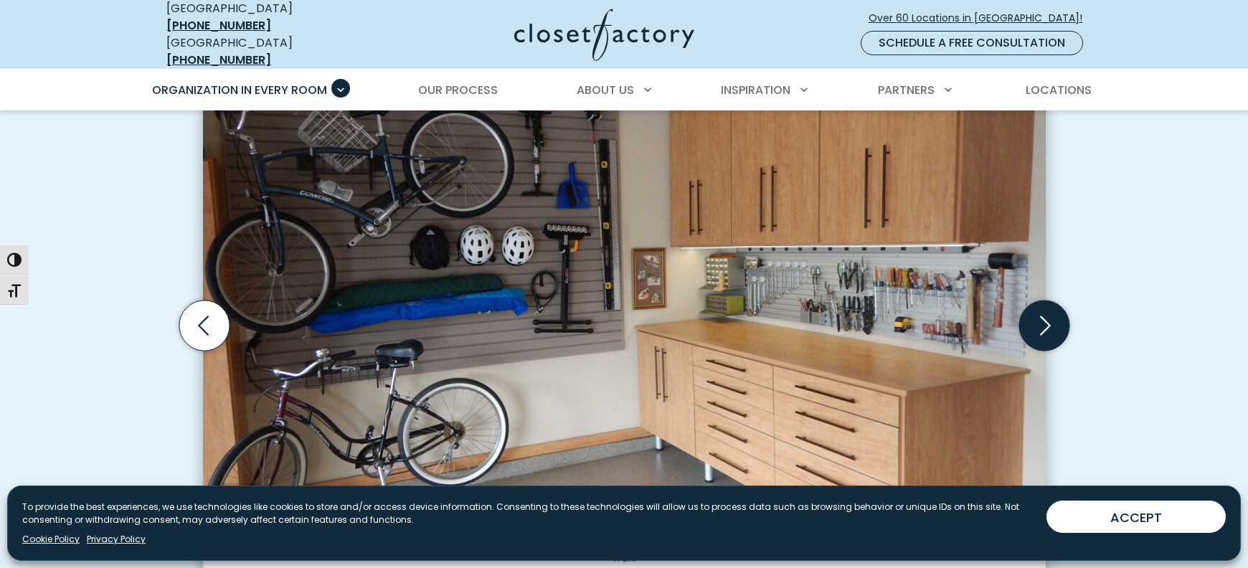
click at [1038, 320] on icon "Next slide" at bounding box center [1044, 326] width 50 height 50
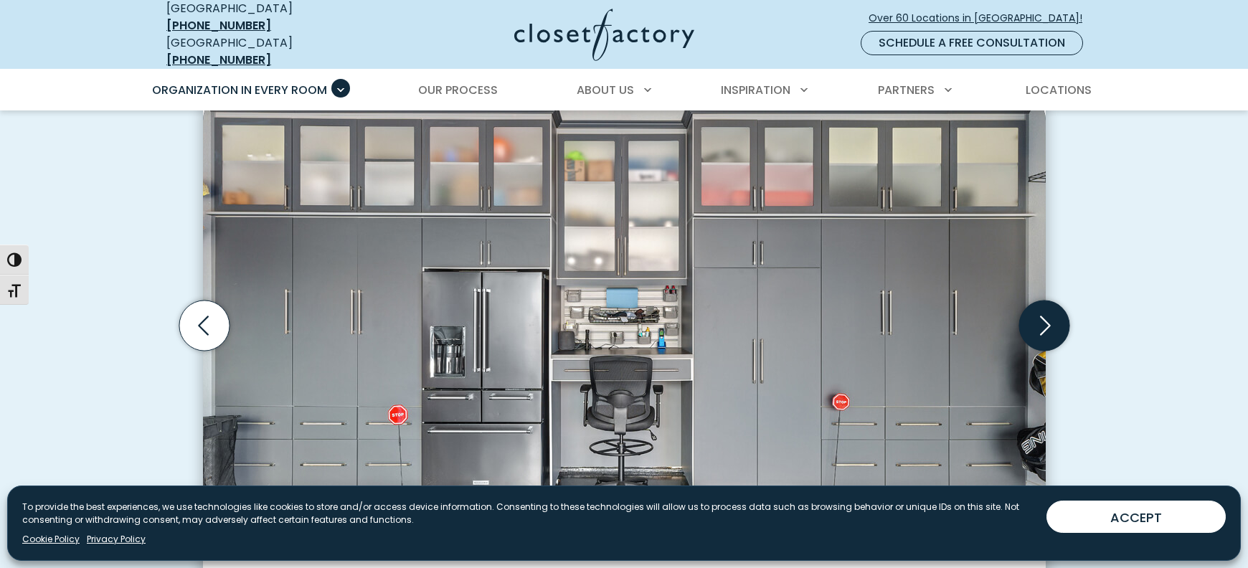
click at [1038, 320] on icon "Next slide" at bounding box center [1044, 326] width 50 height 50
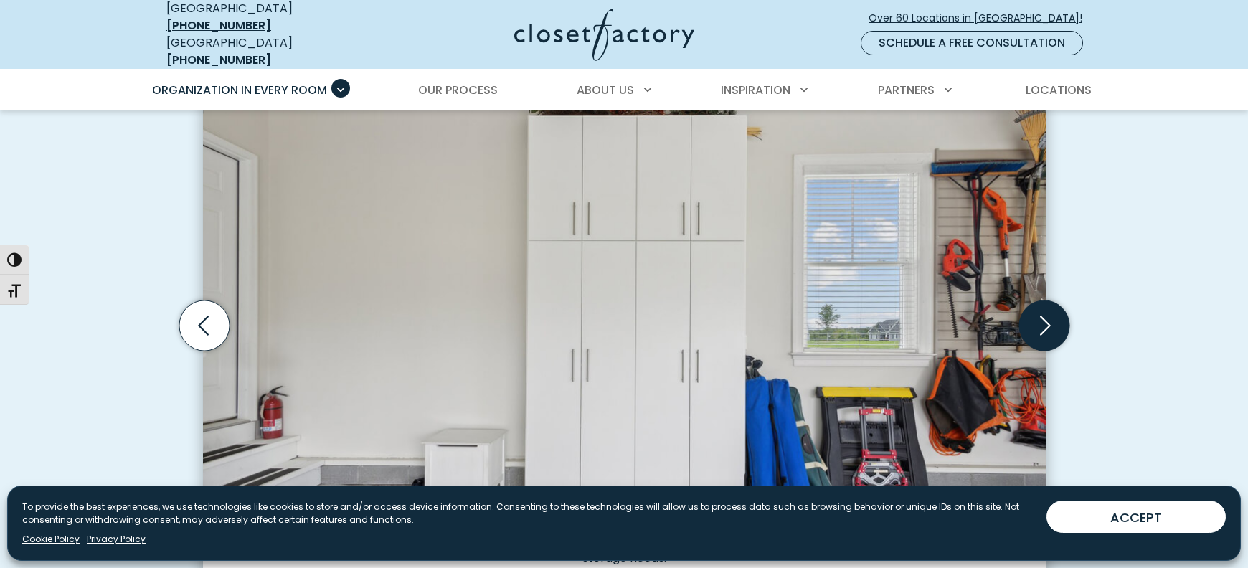
click at [1038, 320] on icon "Next slide" at bounding box center [1044, 326] width 50 height 50
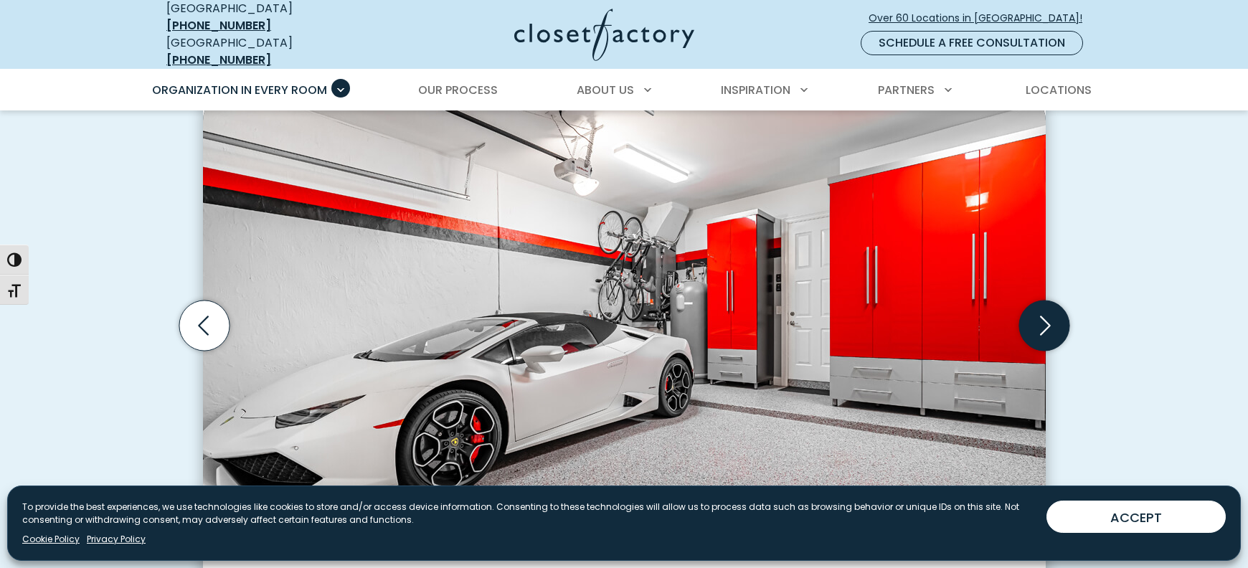
click at [1038, 320] on icon "Next slide" at bounding box center [1044, 326] width 50 height 50
